Goal: Find specific page/section: Find specific page/section

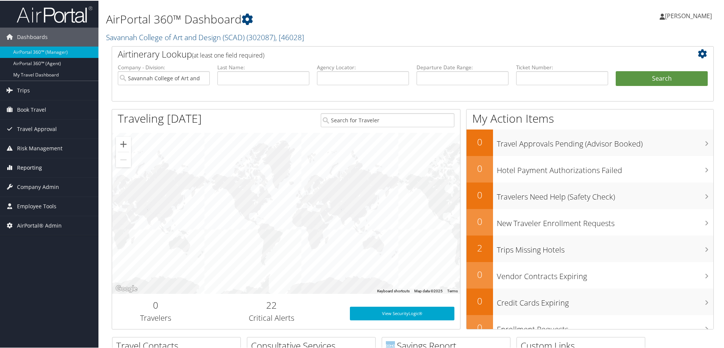
click at [34, 163] on span "Reporting" at bounding box center [29, 167] width 25 height 19
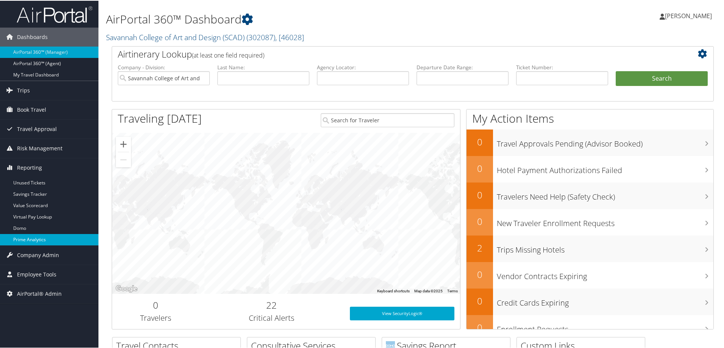
click at [39, 238] on link "Prime Analytics" at bounding box center [49, 238] width 98 height 11
click at [48, 253] on span "Company Admin" at bounding box center [38, 254] width 42 height 19
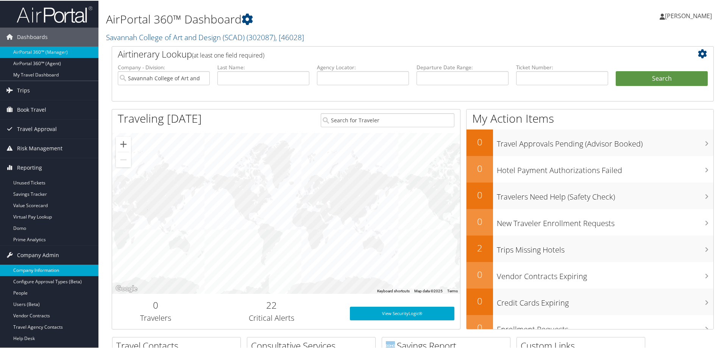
click at [52, 267] on link "Company Information" at bounding box center [49, 269] width 98 height 11
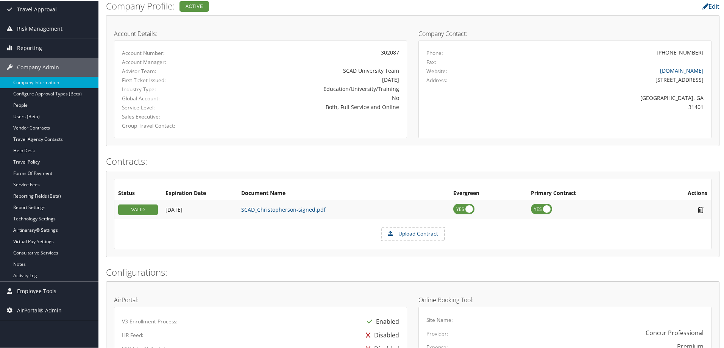
scroll to position [151, 0]
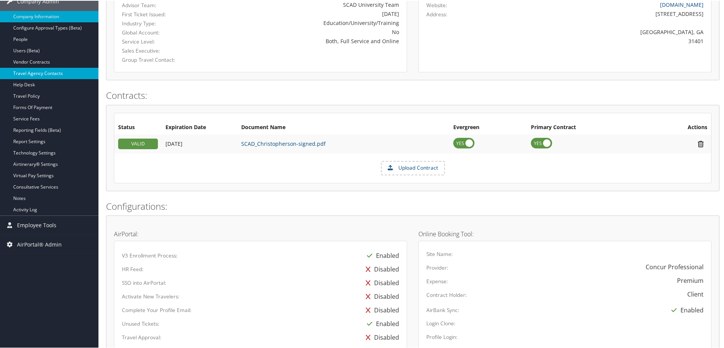
click at [42, 74] on link "Travel Agency Contacts" at bounding box center [49, 72] width 98 height 11
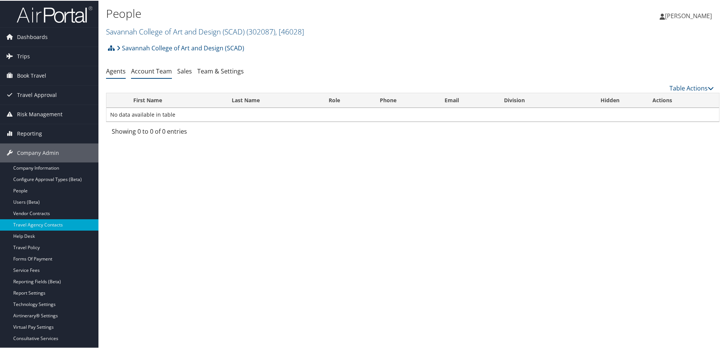
click at [152, 71] on link "Account Team" at bounding box center [151, 70] width 41 height 8
